Goal: Transaction & Acquisition: Purchase product/service

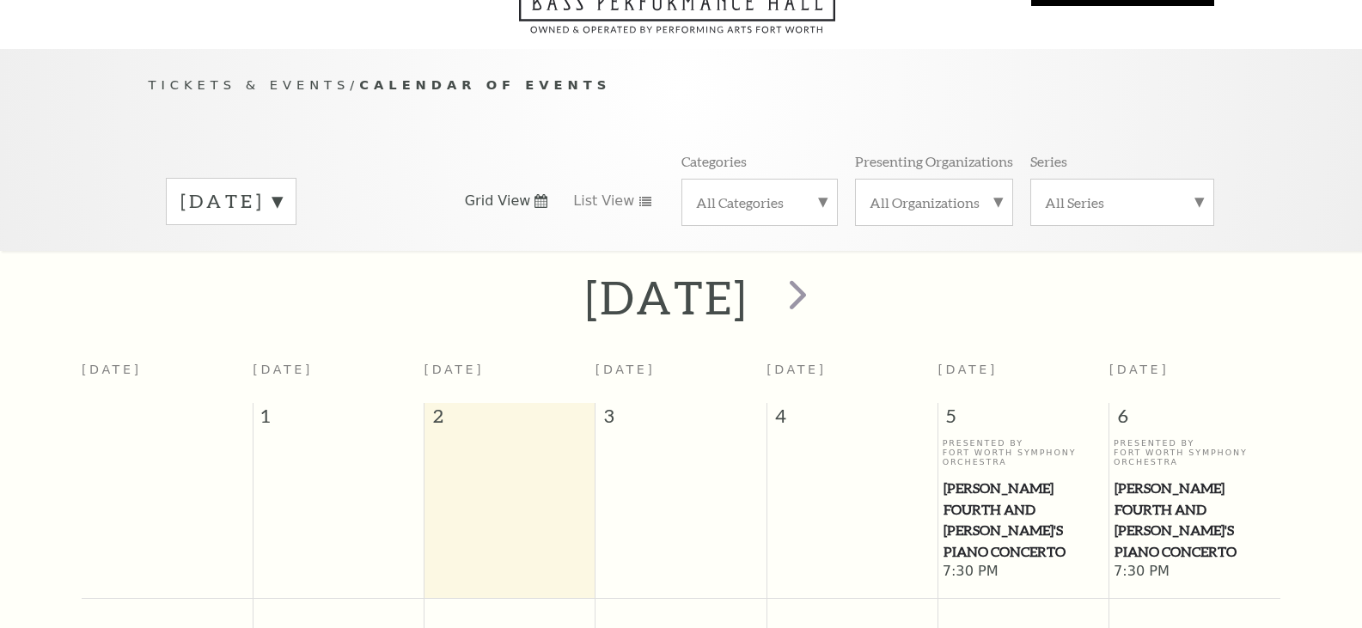
scroll to position [152, 0]
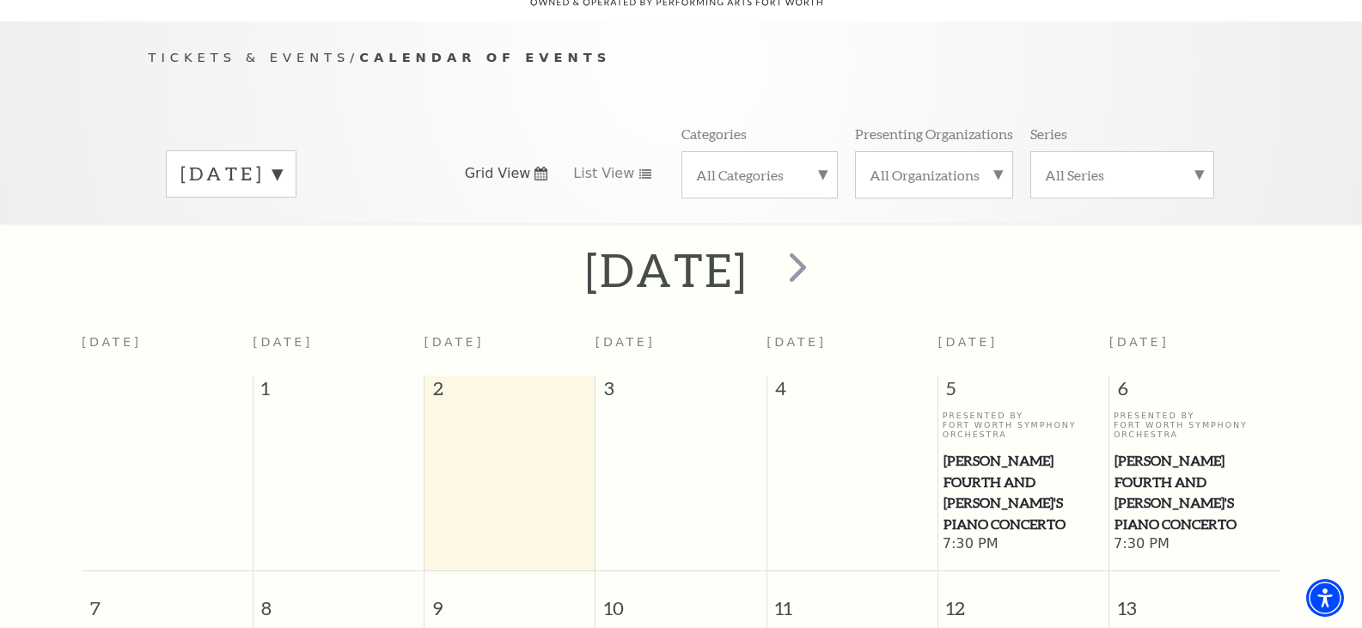
click at [282, 161] on label "September 2025" at bounding box center [230, 174] width 101 height 27
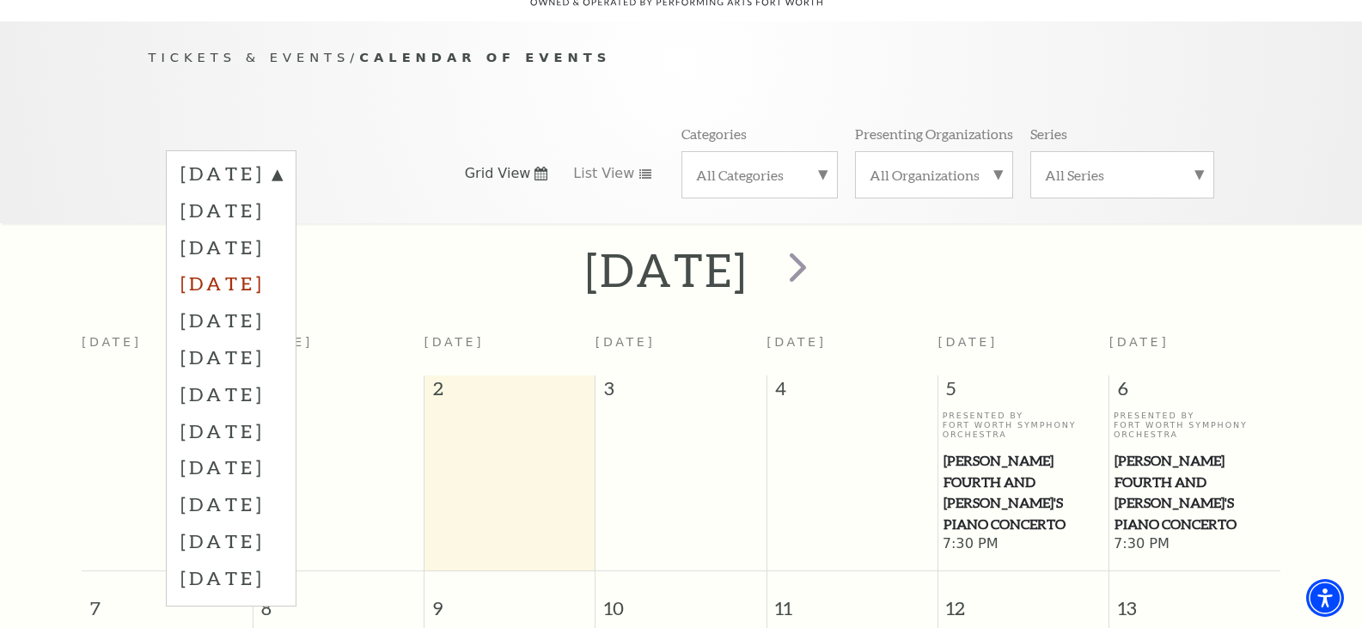
click at [282, 269] on label "December 2025" at bounding box center [230, 283] width 101 height 37
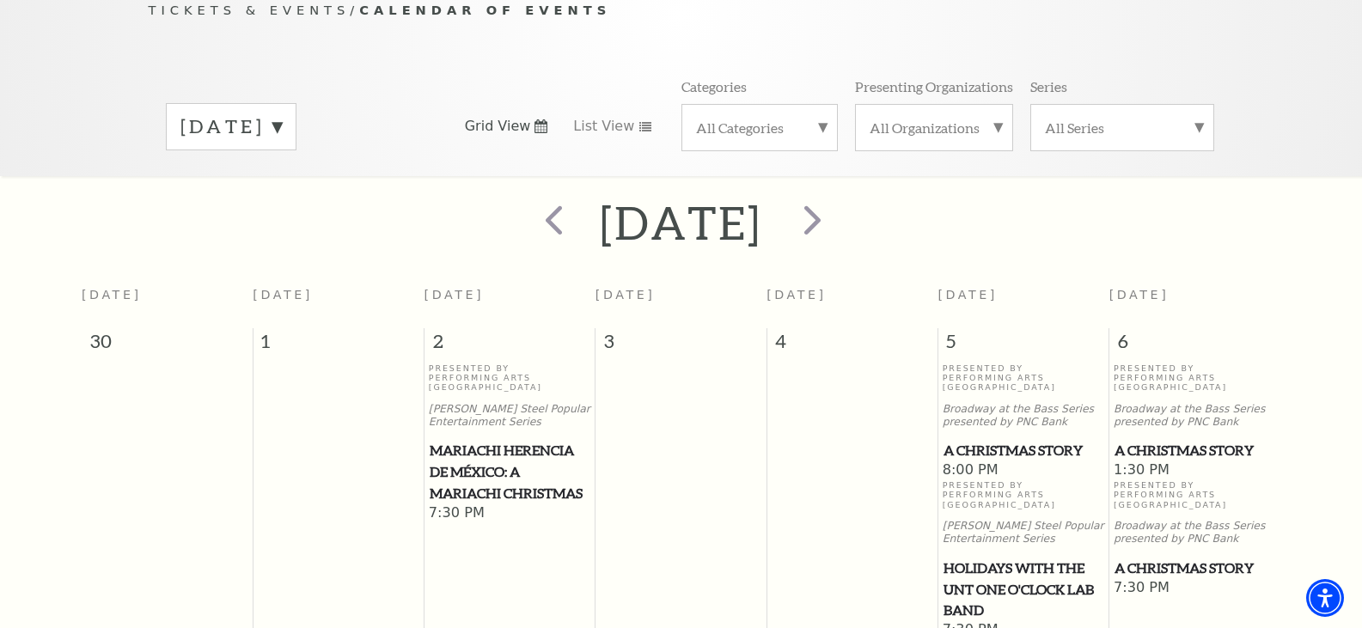
scroll to position [410, 0]
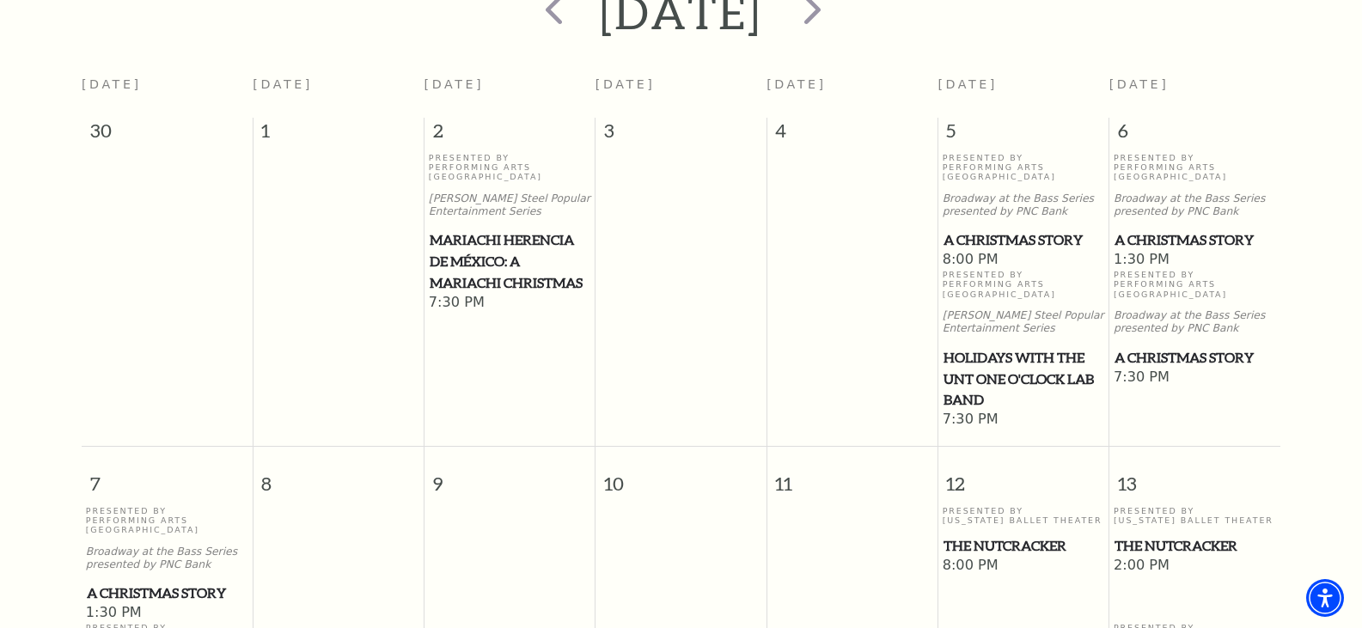
click at [965, 348] on span "Holidays with the UNT One O'Clock Lab Band" at bounding box center [1023, 379] width 161 height 64
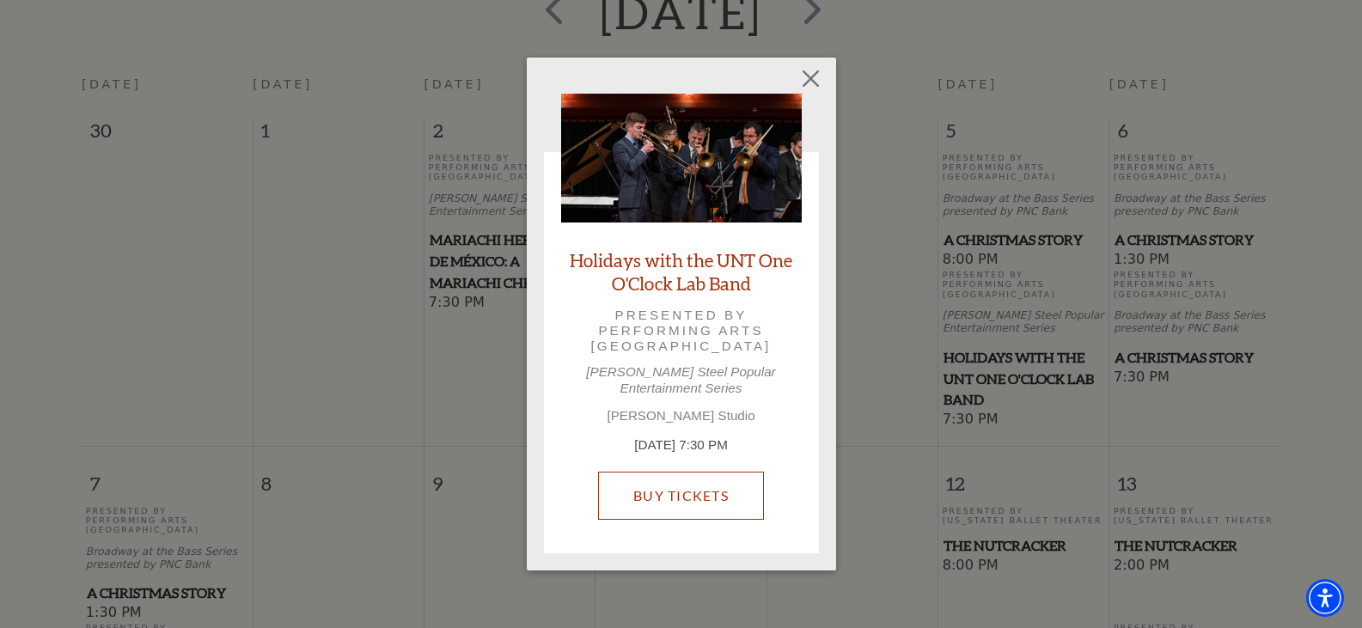
click at [664, 488] on link "Buy Tickets" at bounding box center [681, 496] width 166 height 48
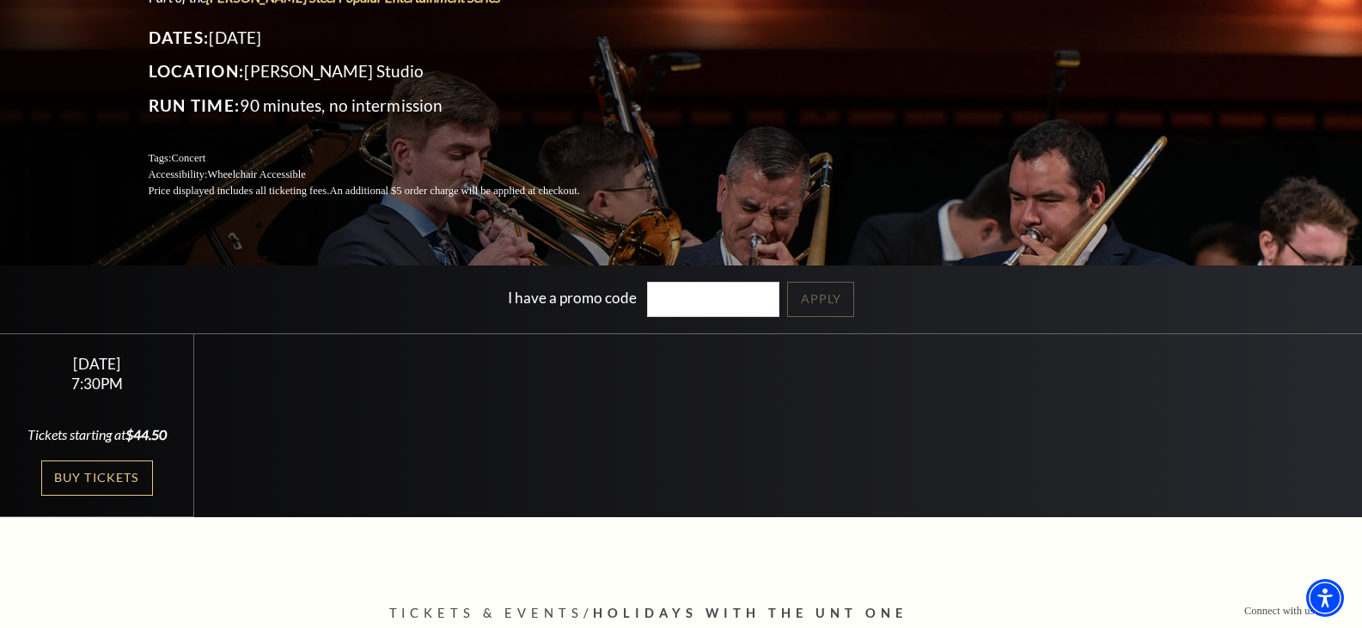
scroll to position [344, 0]
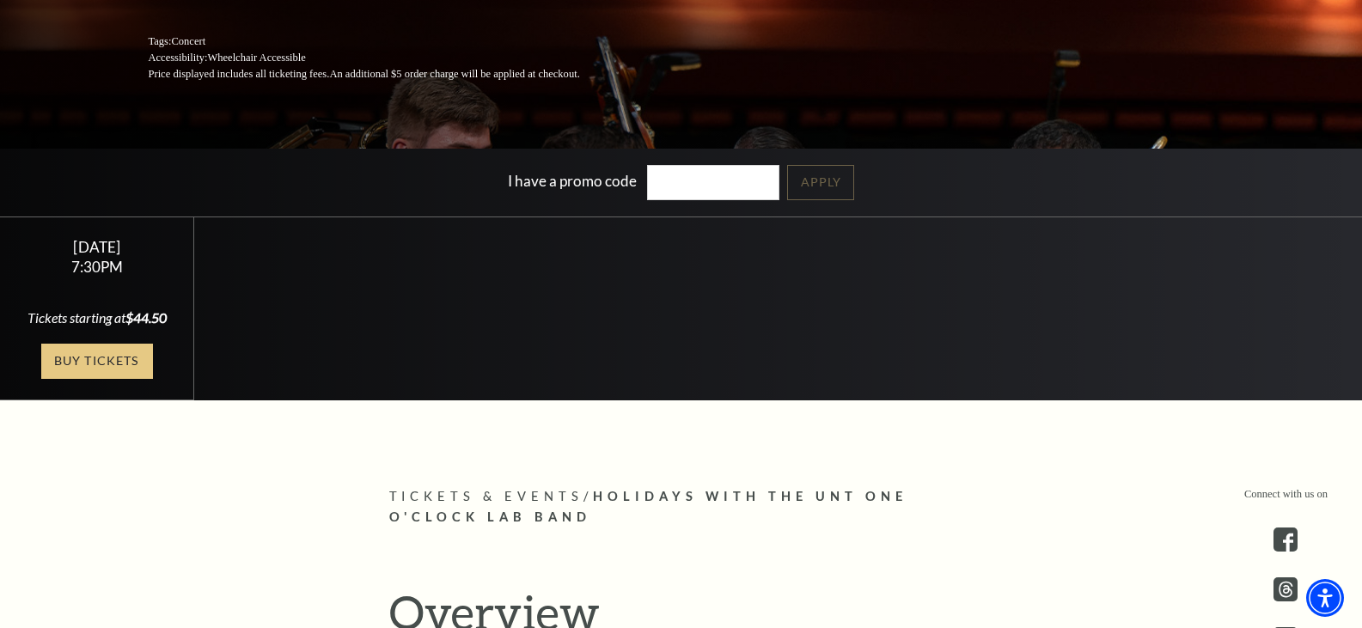
click at [118, 367] on link "Buy Tickets" at bounding box center [97, 361] width 112 height 35
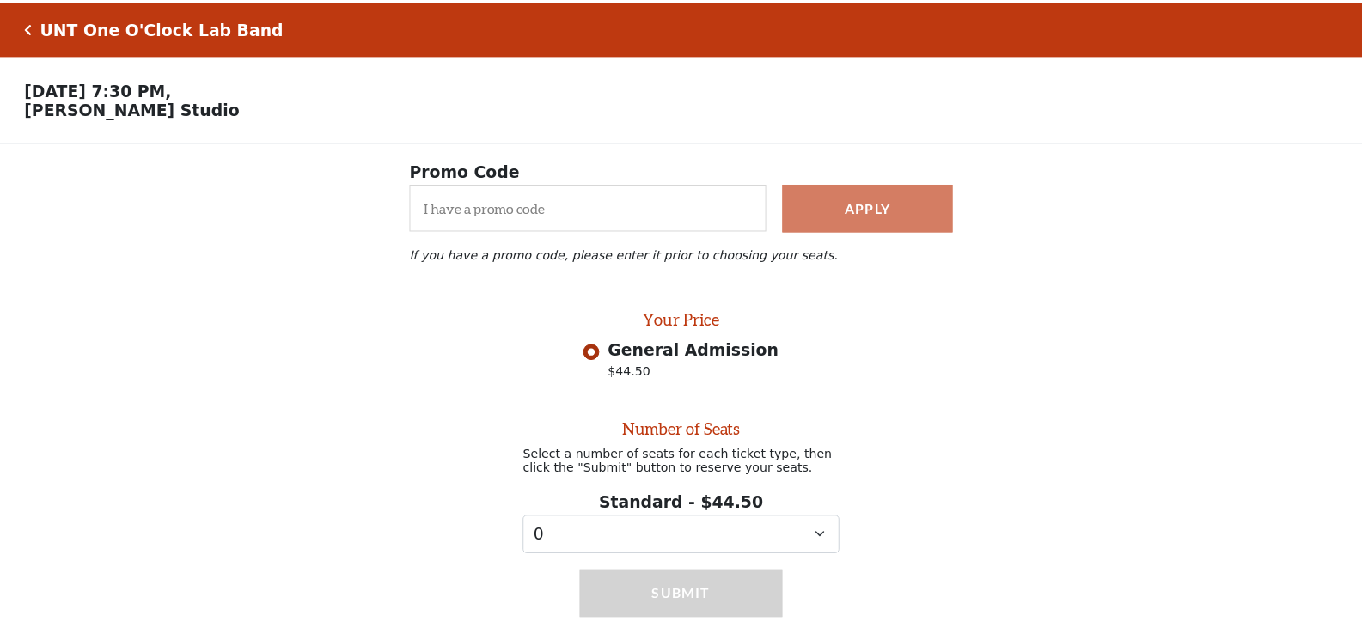
scroll to position [73, 0]
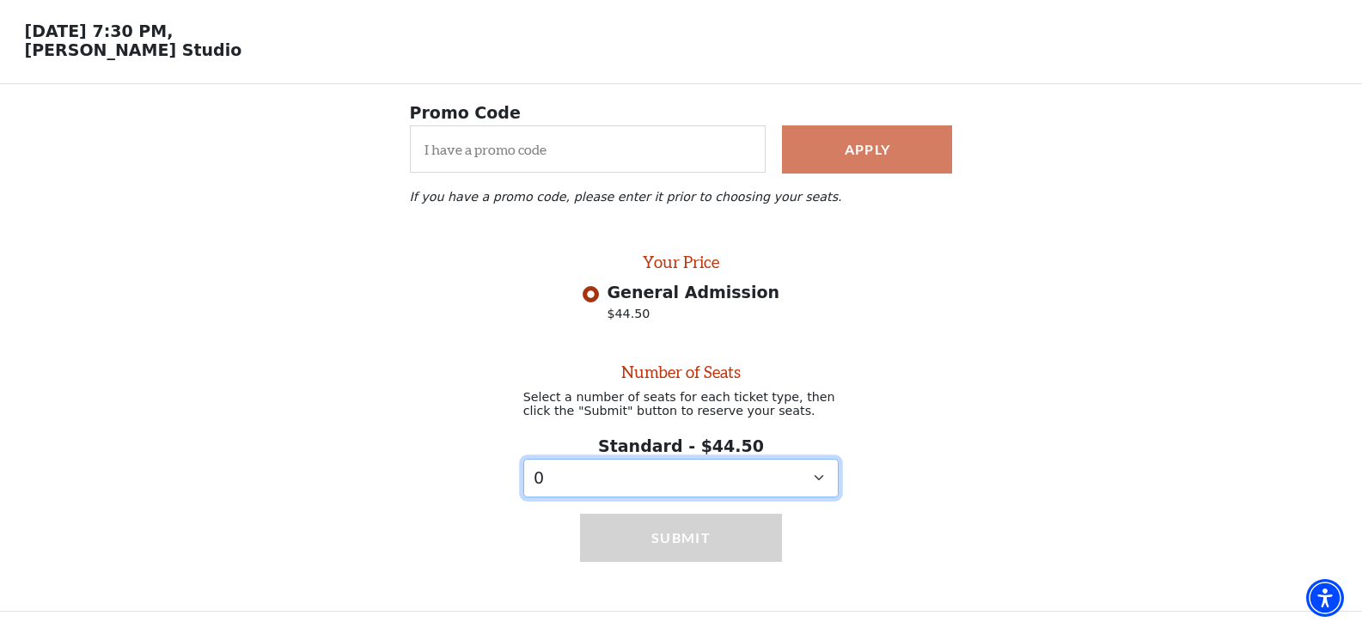
click at [819, 479] on select "0 1" at bounding box center [681, 478] width 316 height 39
select select "1"
click at [523, 459] on select "0 1" at bounding box center [681, 478] width 316 height 39
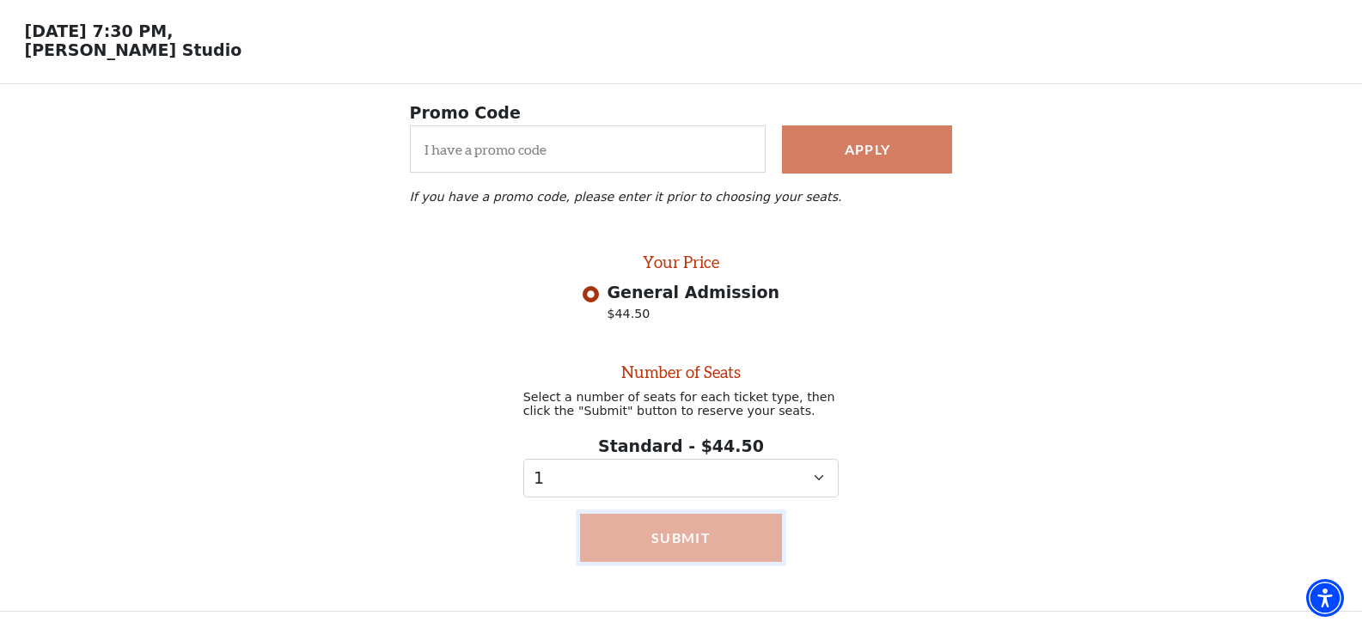
click at [677, 539] on button "Submit" at bounding box center [681, 538] width 203 height 48
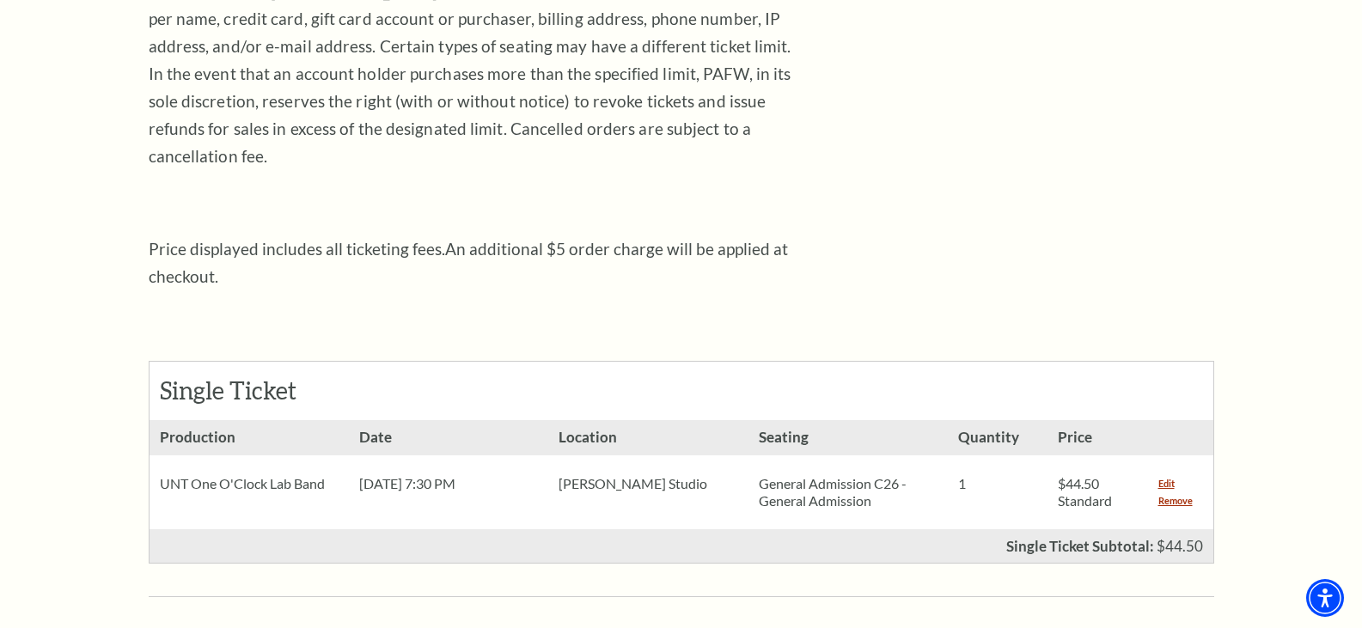
scroll to position [515, 0]
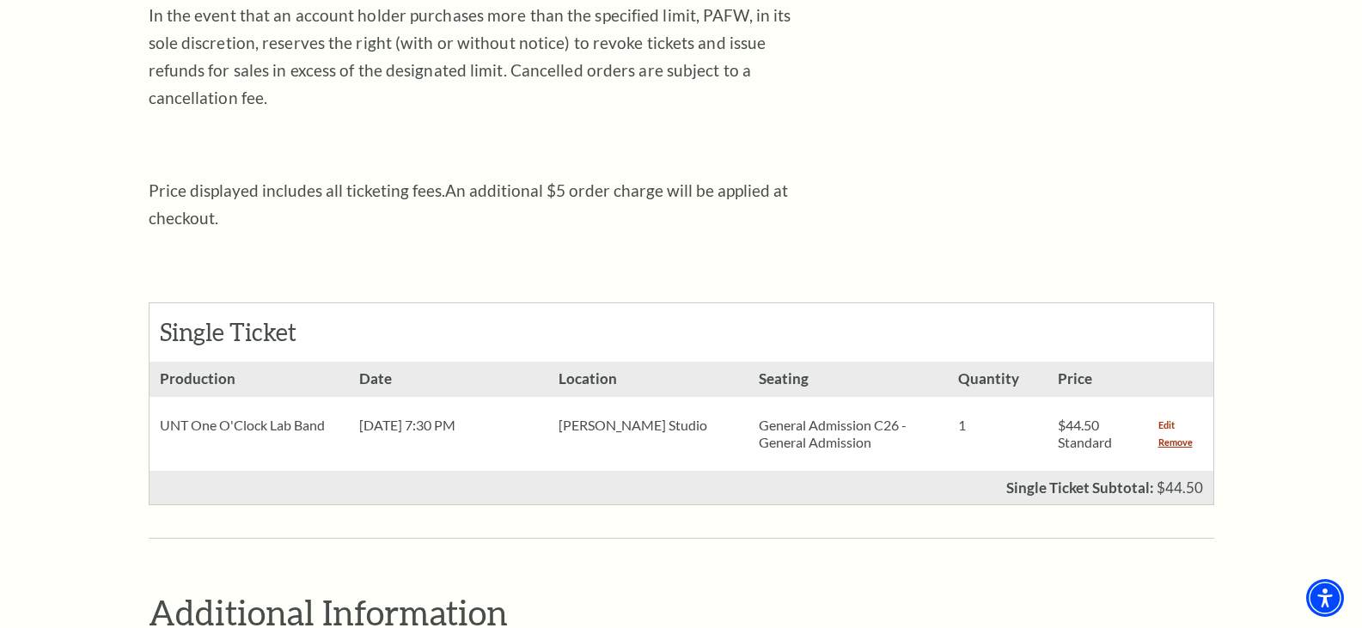
click at [1166, 417] on link "Edit" at bounding box center [1166, 425] width 16 height 17
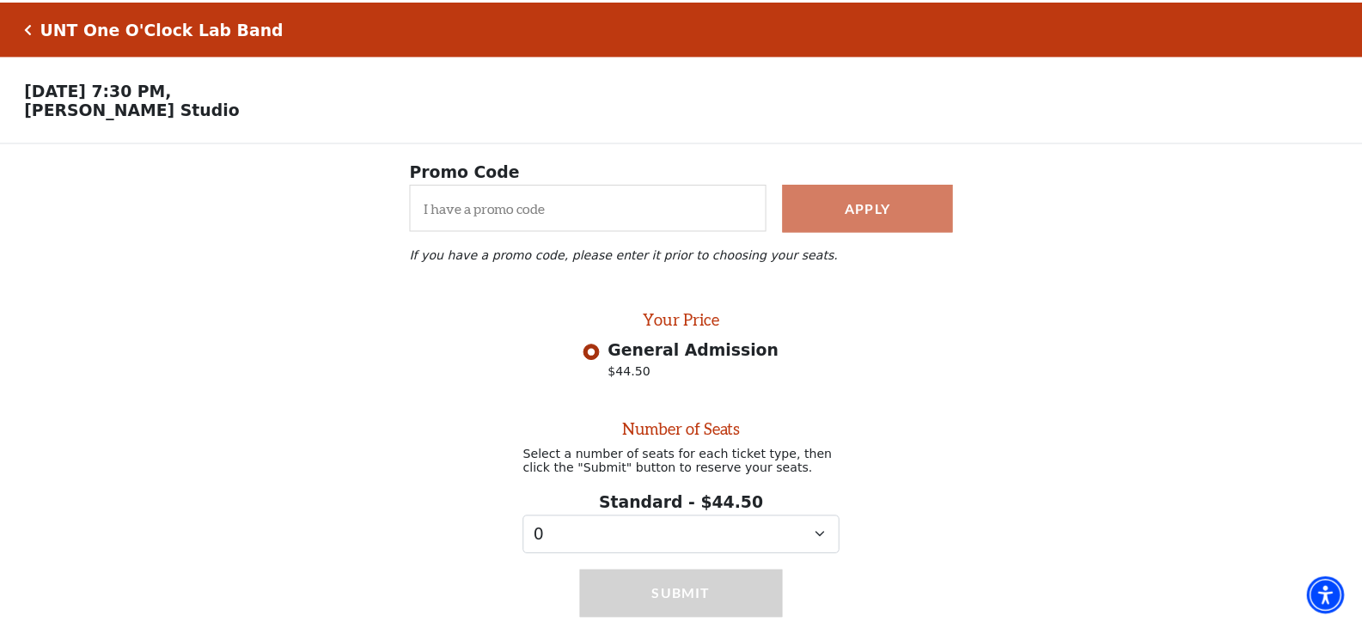
scroll to position [73, 0]
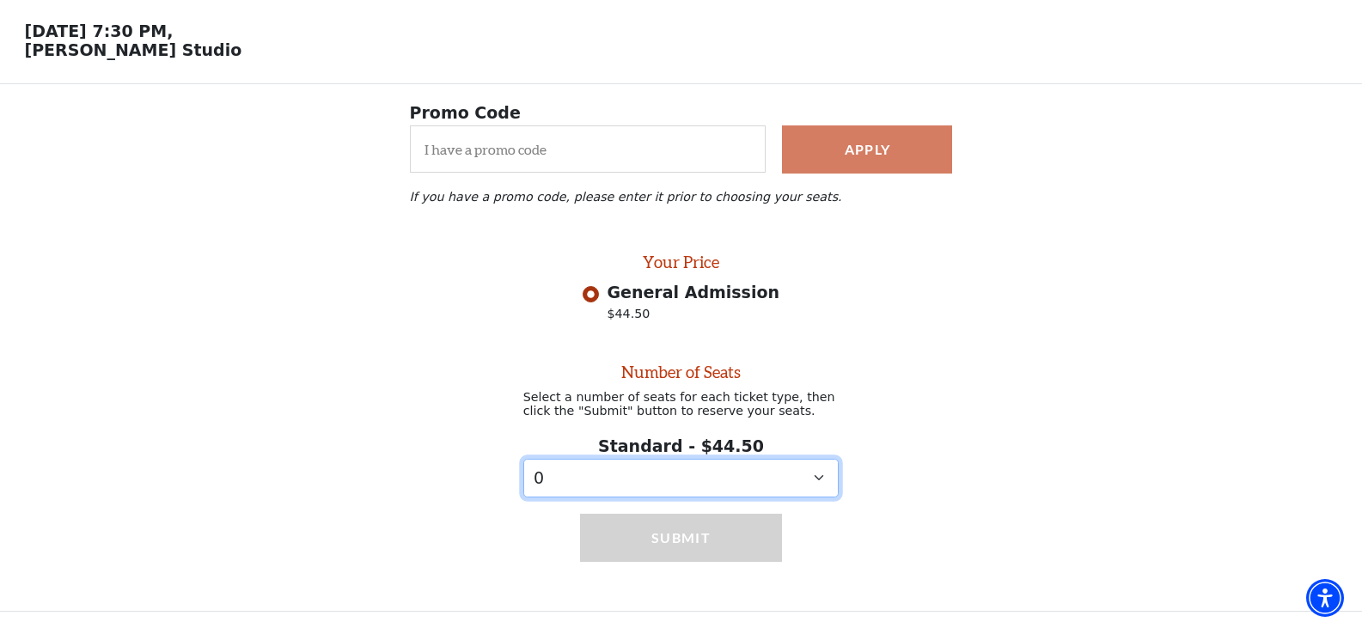
click at [823, 472] on select "0 1" at bounding box center [681, 478] width 316 height 39
select select "1"
click at [523, 459] on select "0 1" at bounding box center [681, 478] width 316 height 39
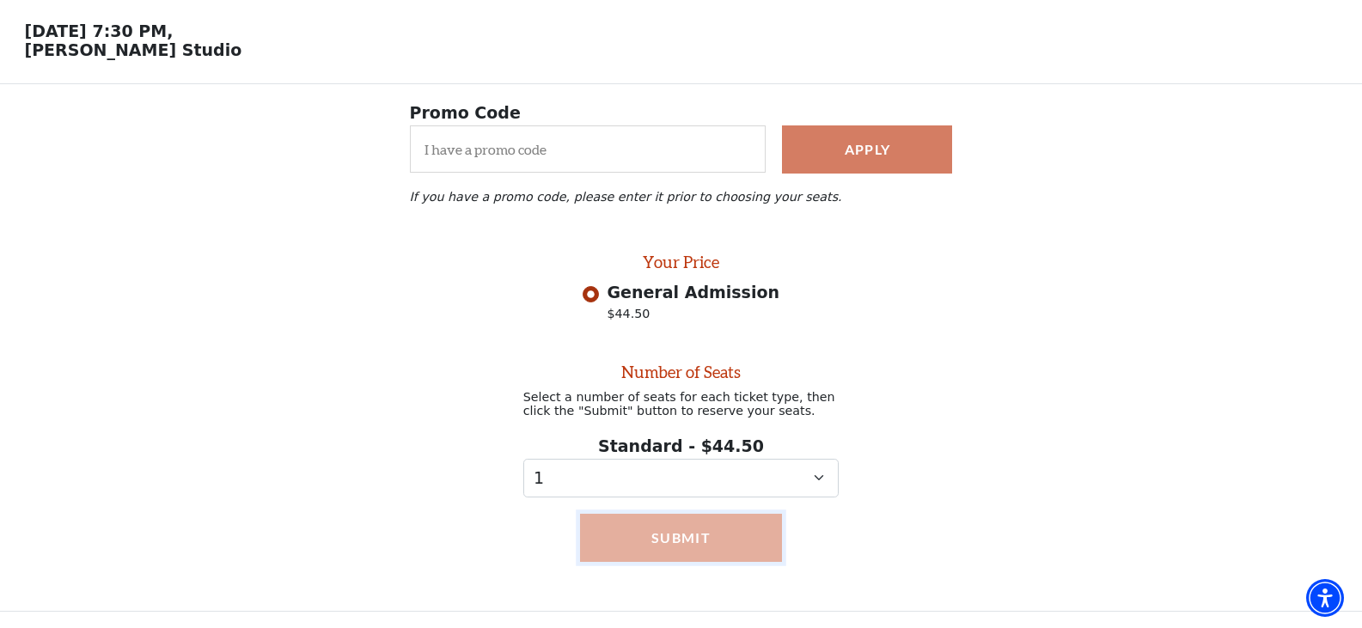
click at [701, 544] on button "Submit" at bounding box center [681, 538] width 203 height 48
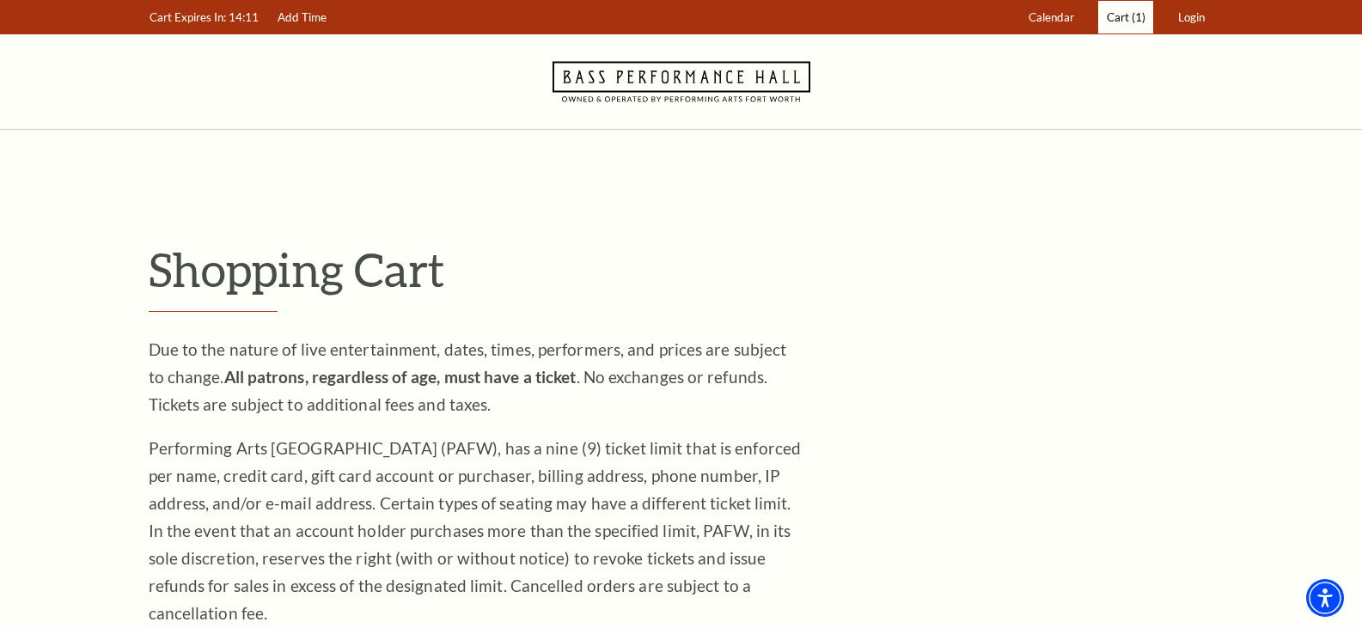
click at [1122, 18] on span "Cart" at bounding box center [1117, 17] width 22 height 14
click at [1050, 21] on span "Calendar" at bounding box center [1051, 17] width 46 height 14
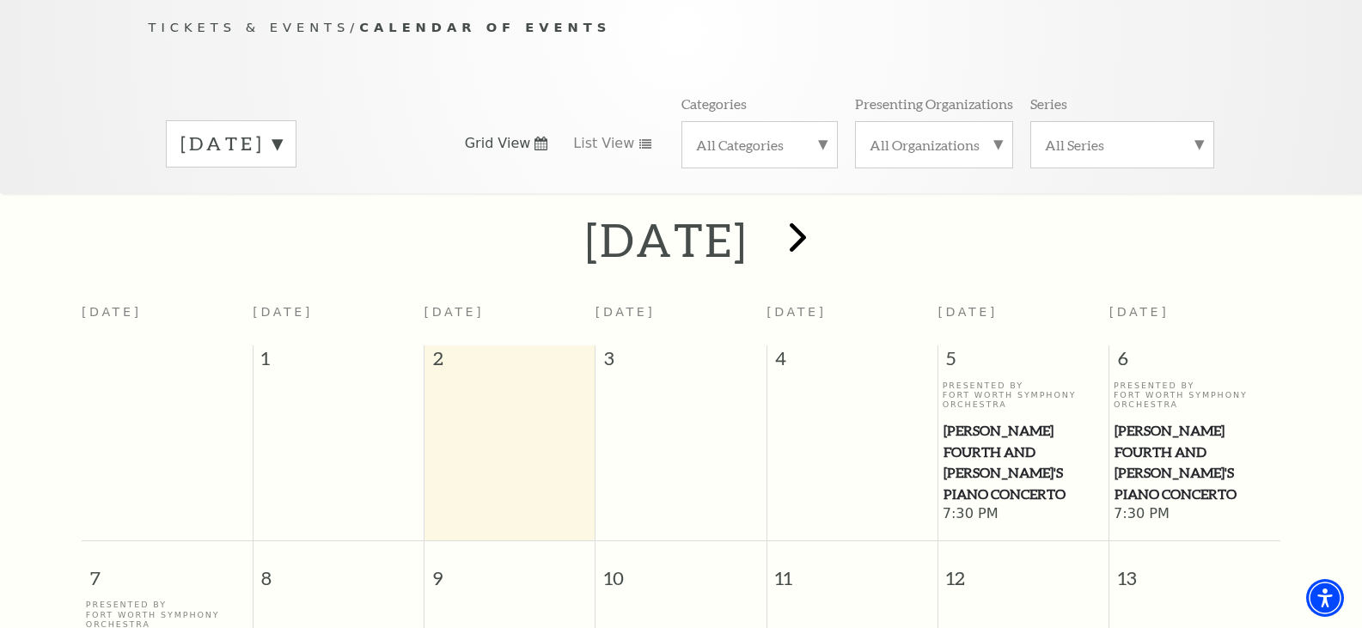
scroll to position [152, 0]
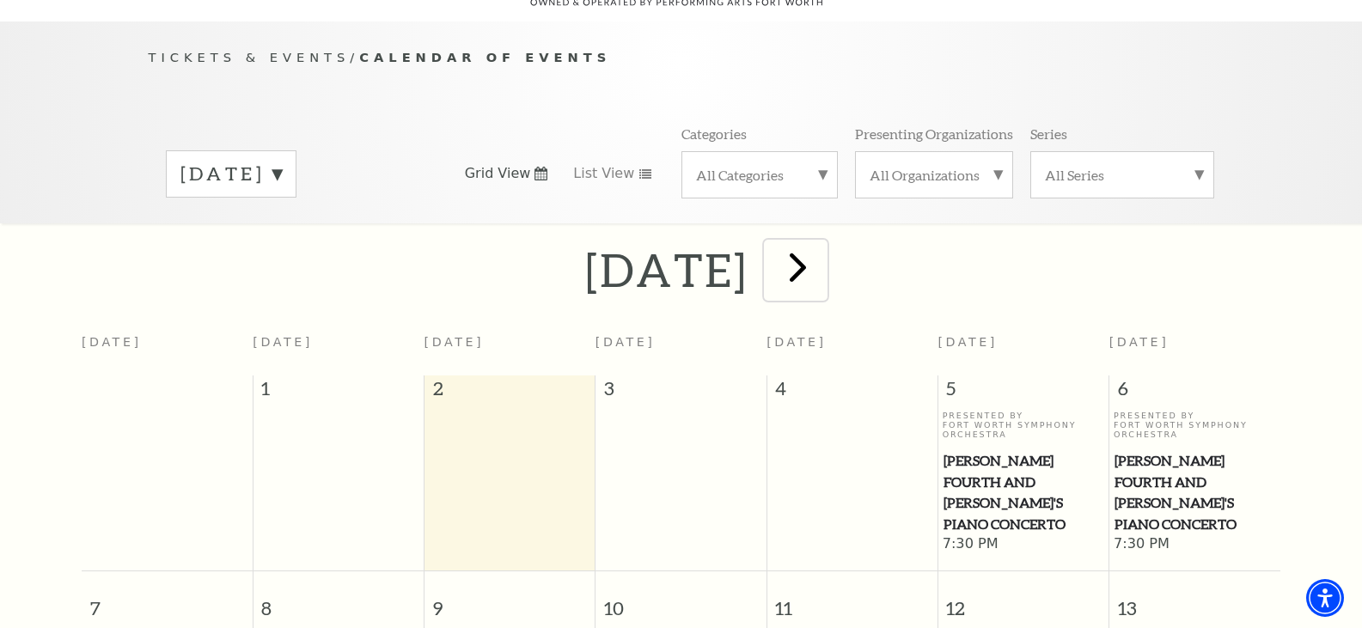
click at [822, 242] on span "next" at bounding box center [797, 266] width 49 height 49
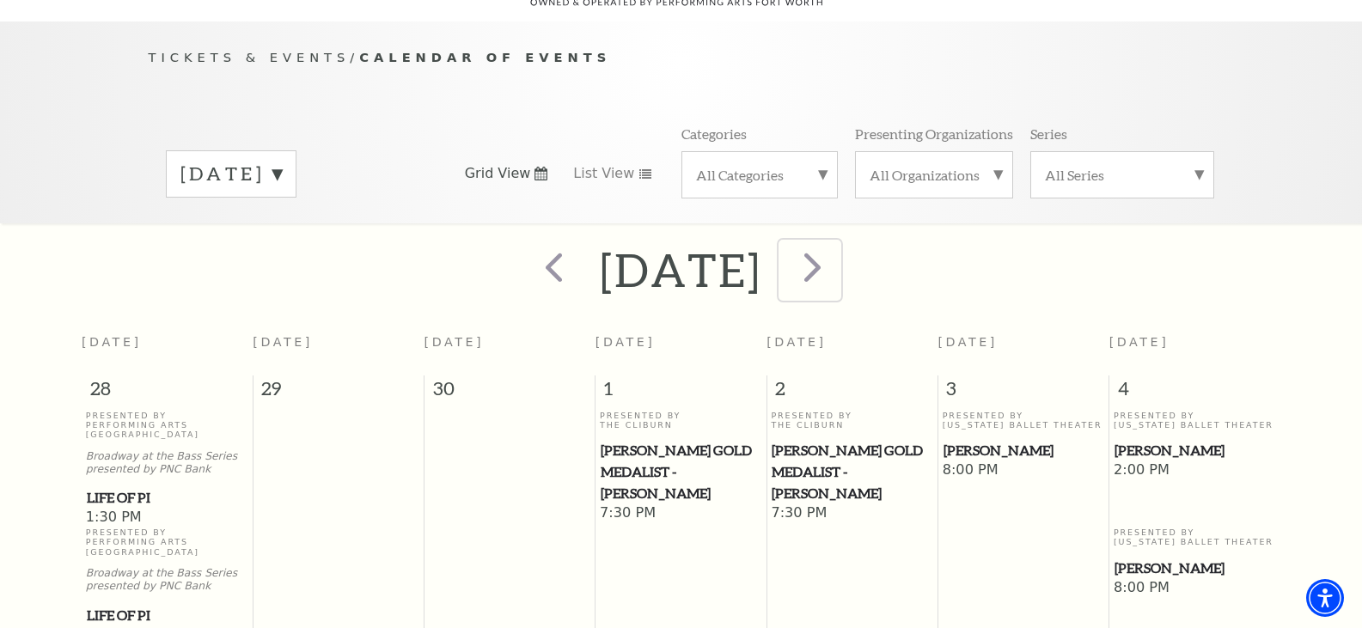
click at [837, 249] on span "next" at bounding box center [812, 266] width 49 height 49
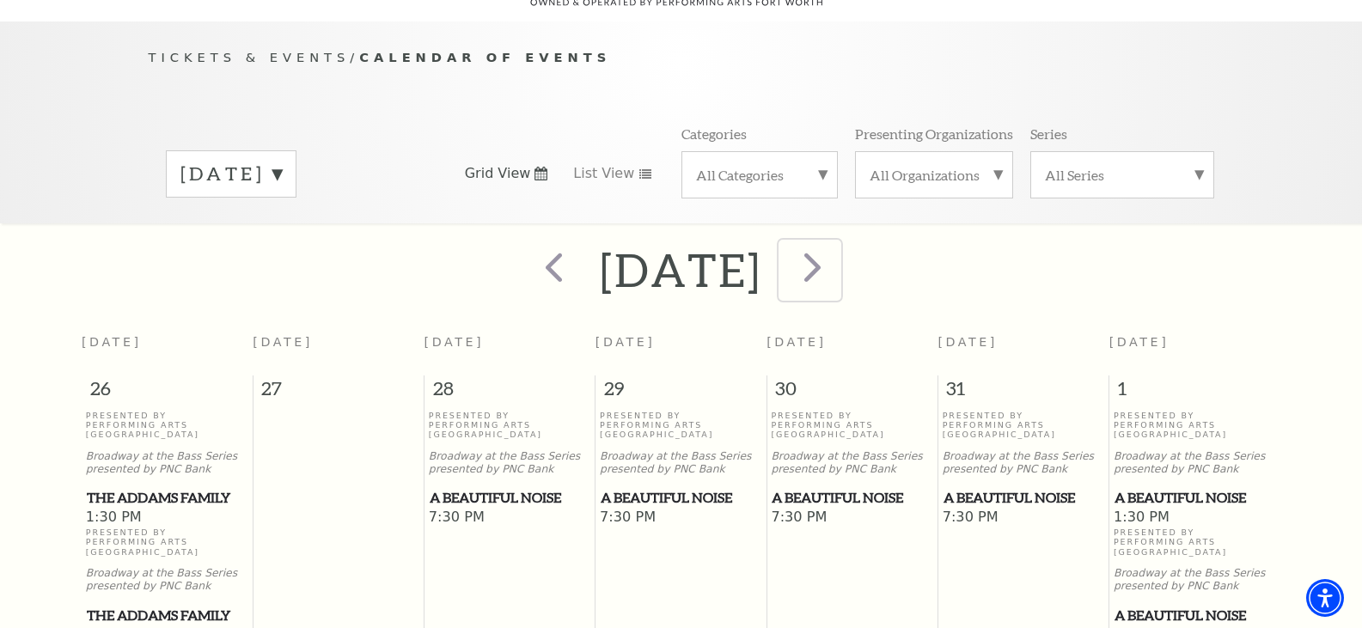
click at [837, 249] on span "next" at bounding box center [812, 266] width 49 height 49
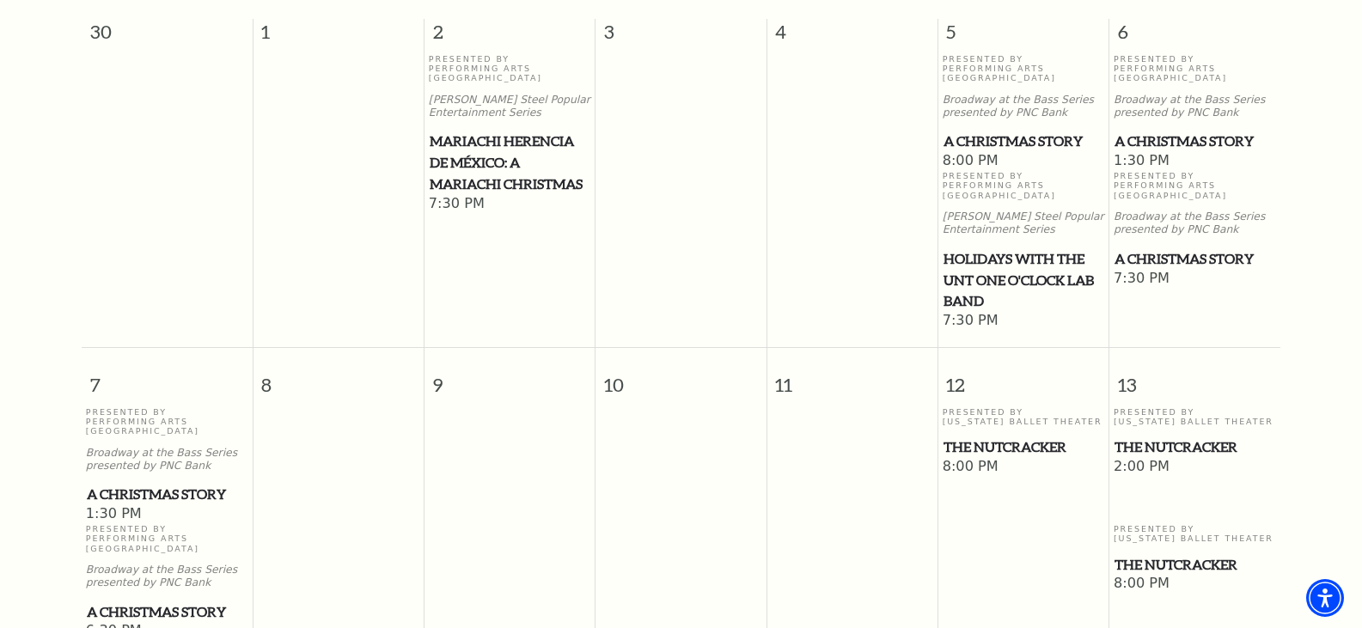
scroll to position [582, 0]
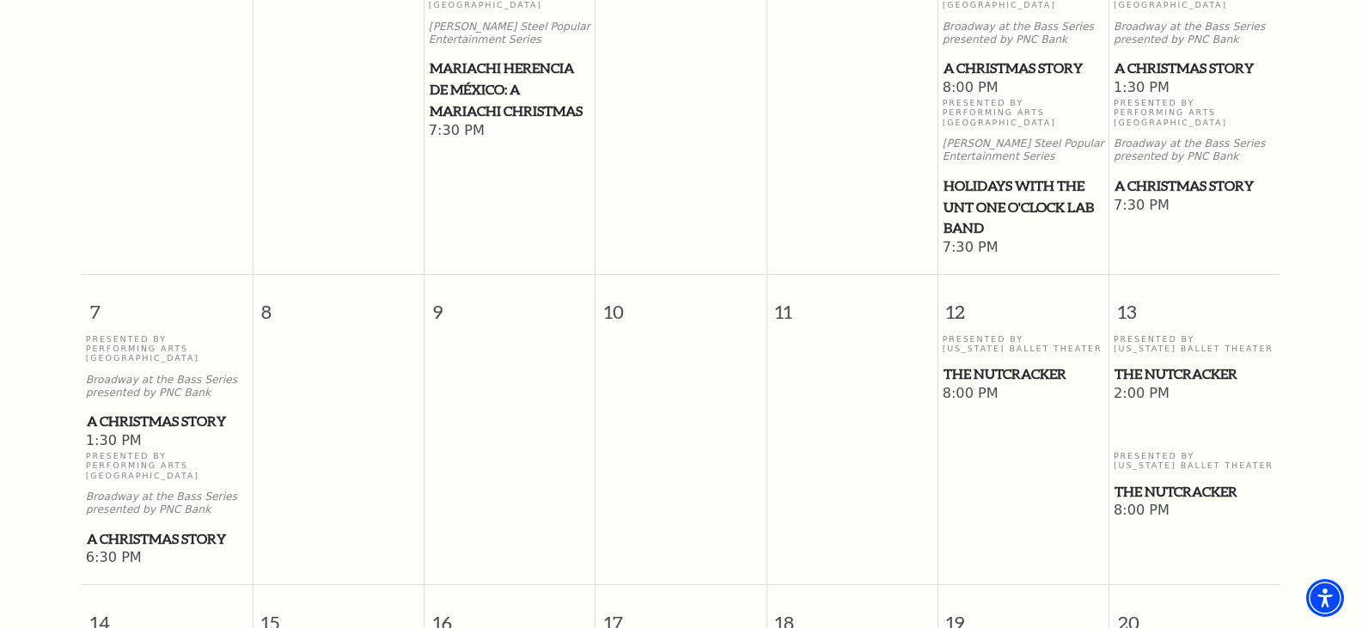
click at [988, 193] on span "Holidays with the UNT One O'Clock Lab Band" at bounding box center [1023, 207] width 161 height 64
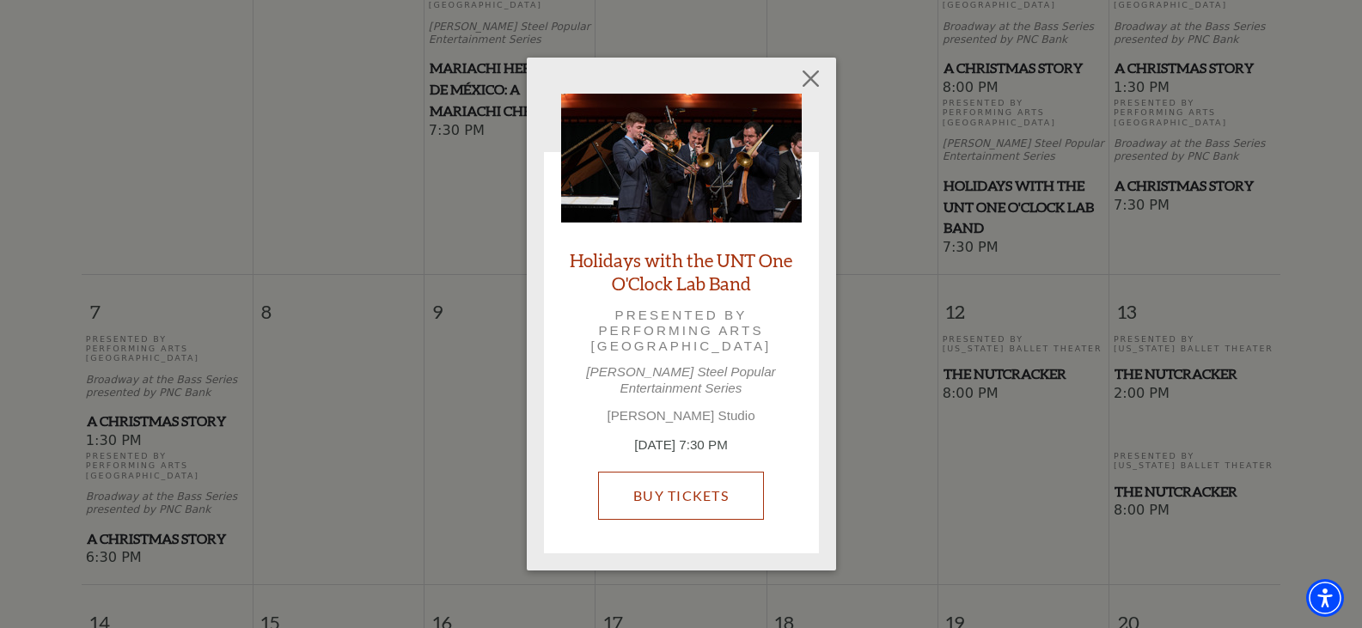
click at [704, 484] on link "Buy Tickets" at bounding box center [681, 496] width 166 height 48
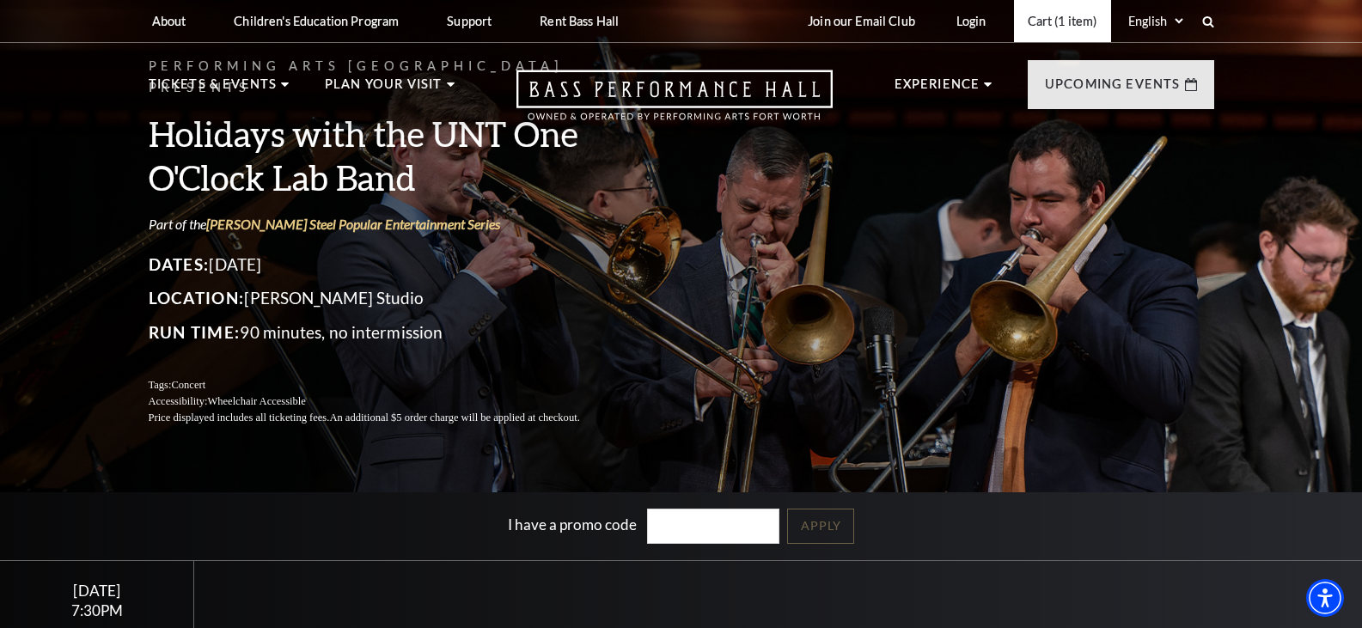
click at [1050, 19] on link "Cart (1 item)" at bounding box center [1062, 21] width 97 height 42
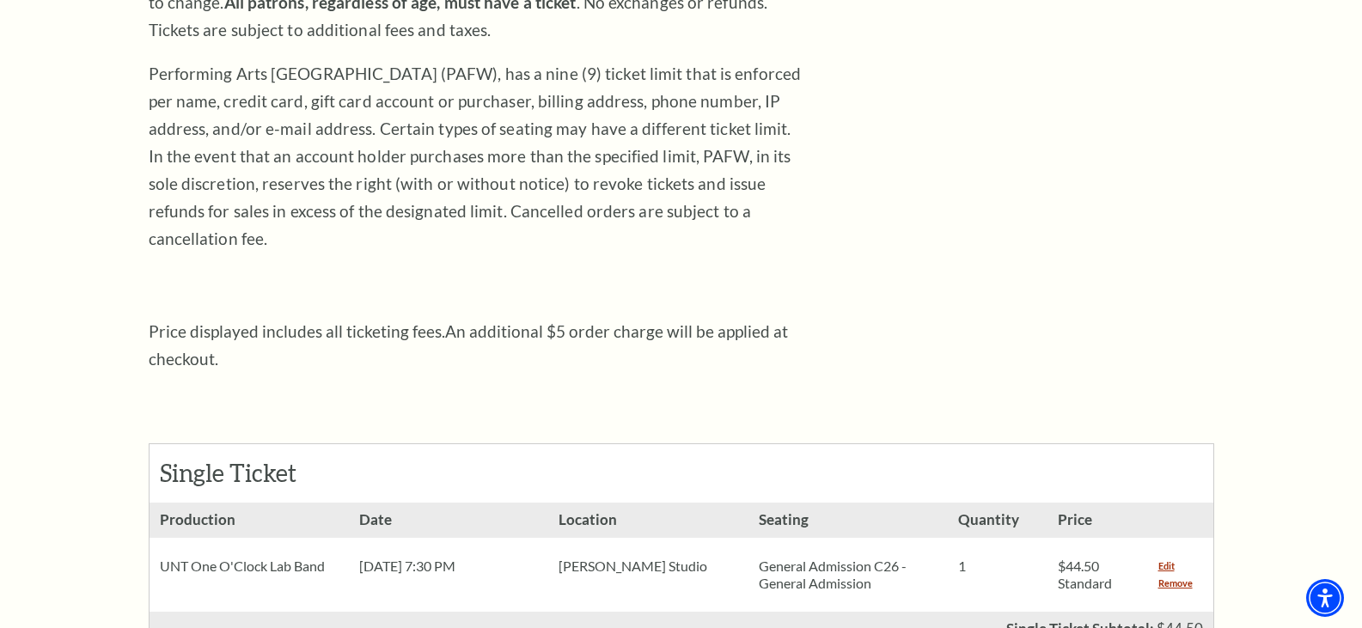
scroll to position [601, 0]
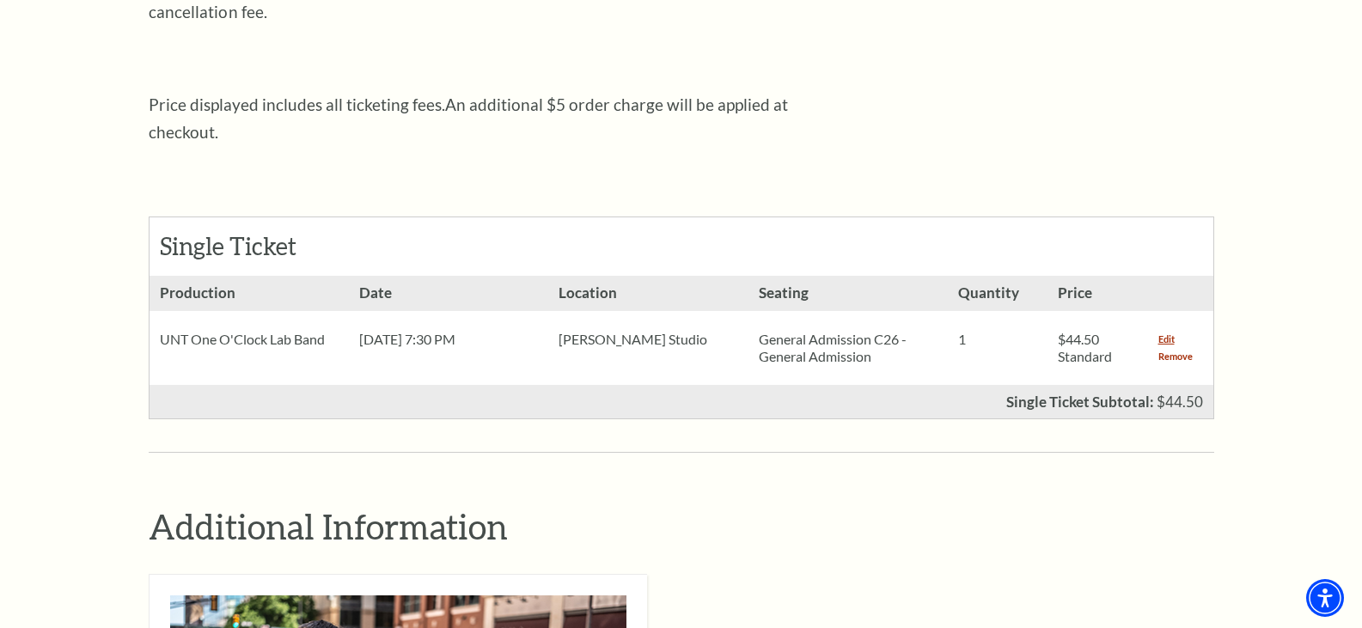
click at [1182, 348] on link "Remove" at bounding box center [1175, 356] width 34 height 17
